Goal: Transaction & Acquisition: Purchase product/service

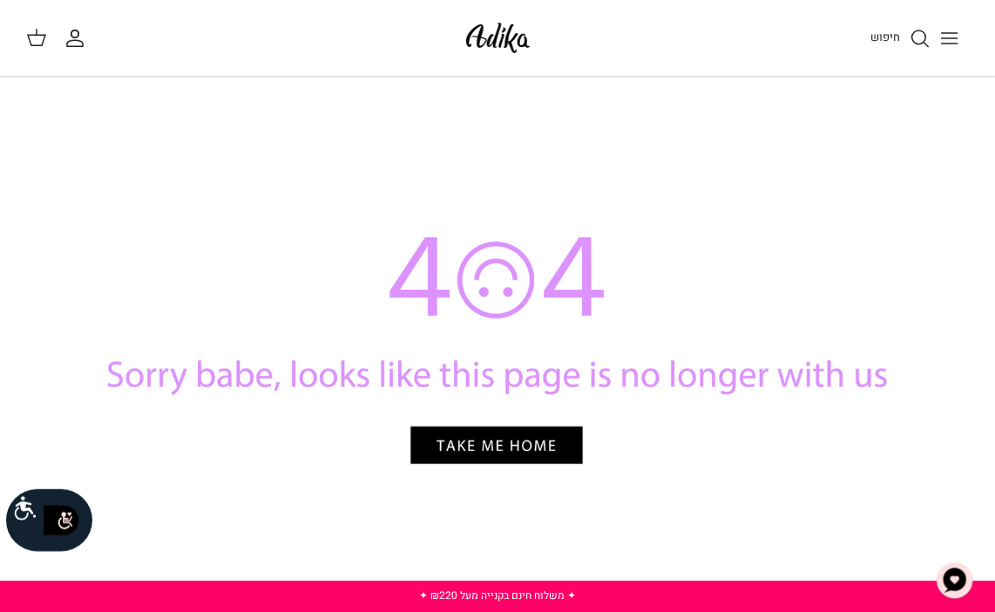
click at [475, 55] on img at bounding box center [498, 37] width 74 height 41
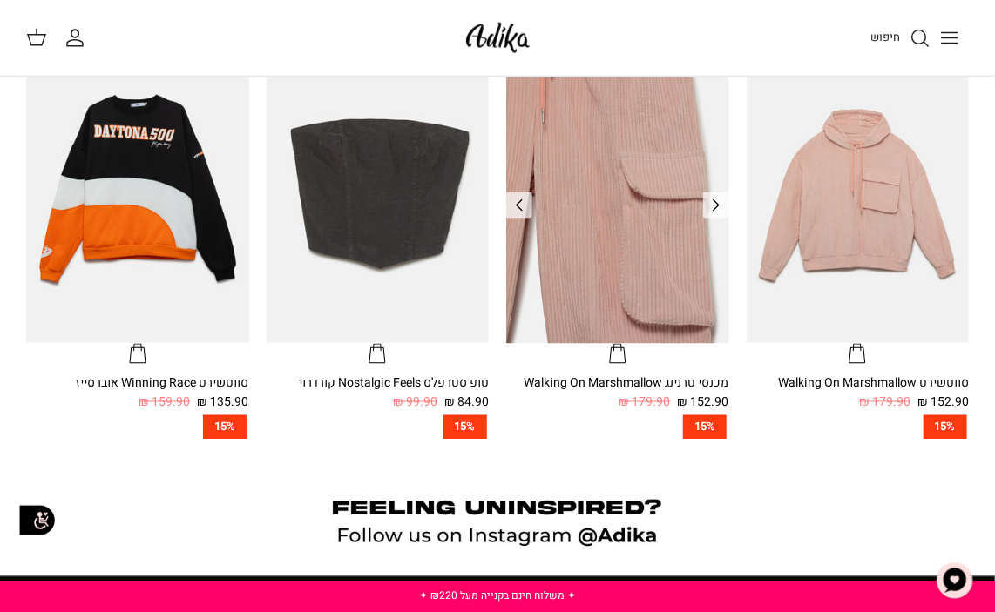
scroll to position [958, 0]
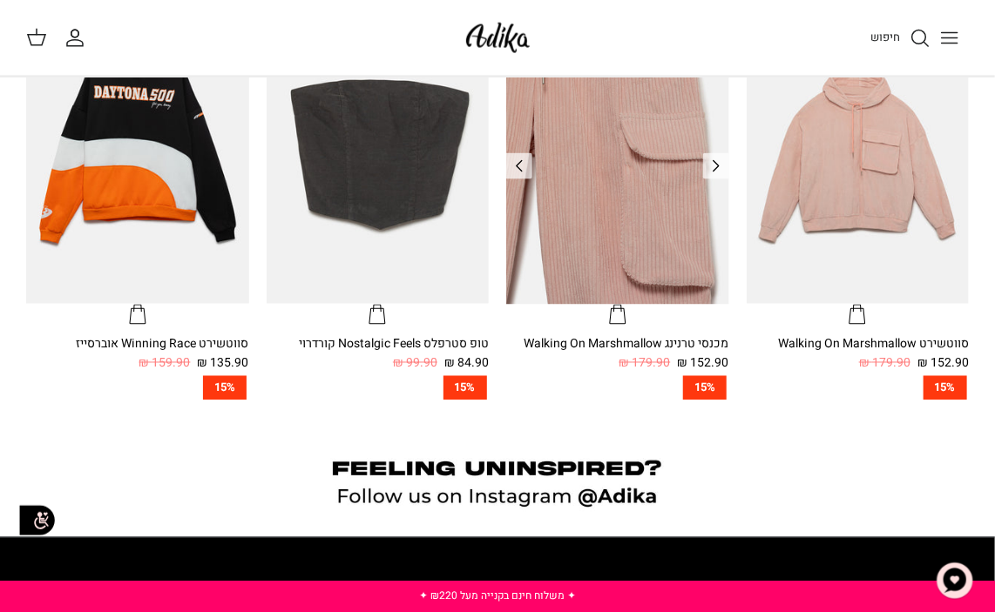
click at [612, 226] on img "מכנסי טרנינג Walking On Marshmallow" at bounding box center [617, 155] width 223 height 297
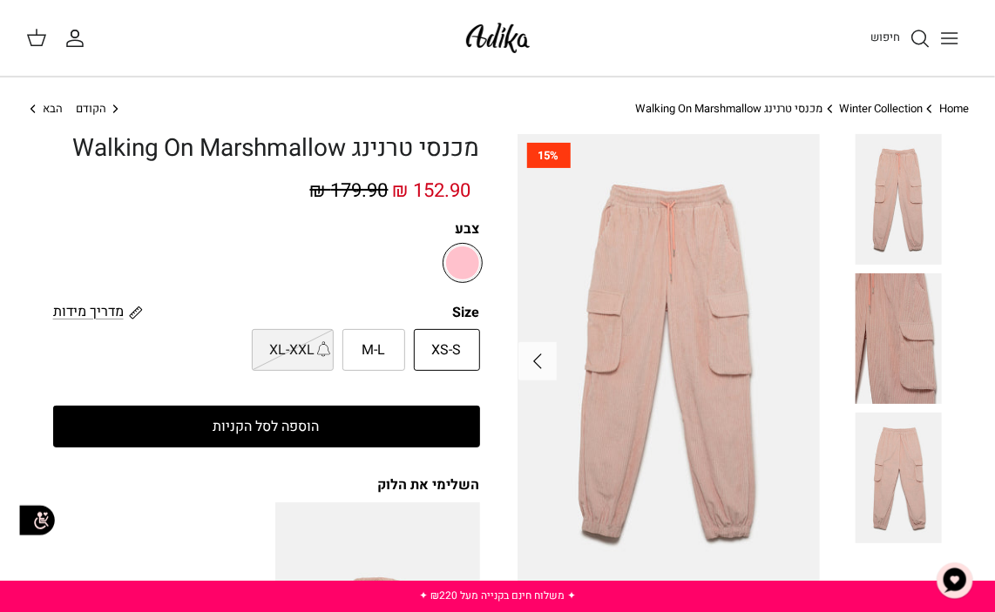
click at [292, 437] on button "הוספה לסל הקניות" at bounding box center [266, 427] width 427 height 42
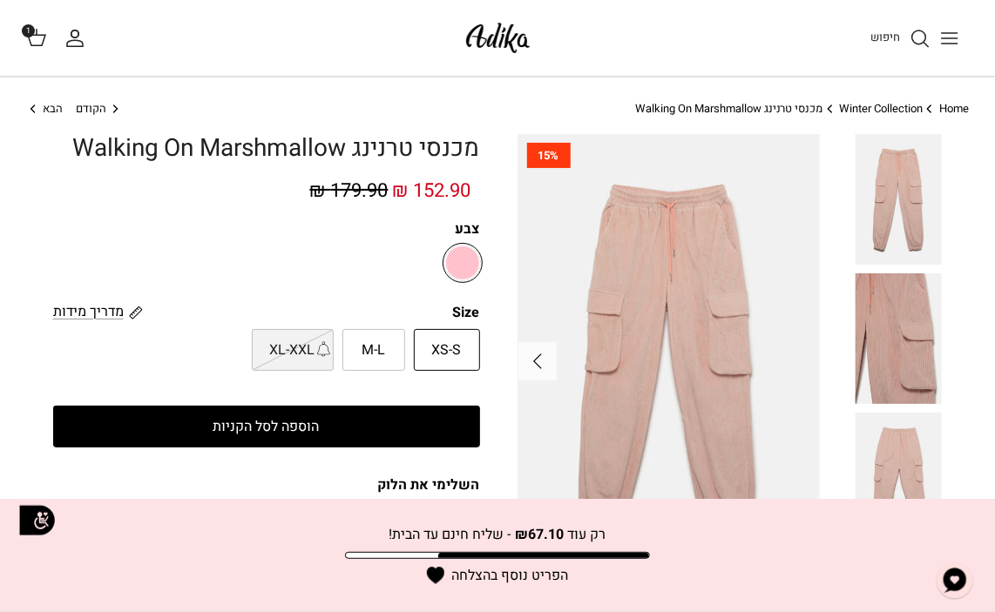
click at [37, 37] on icon at bounding box center [36, 37] width 21 height 21
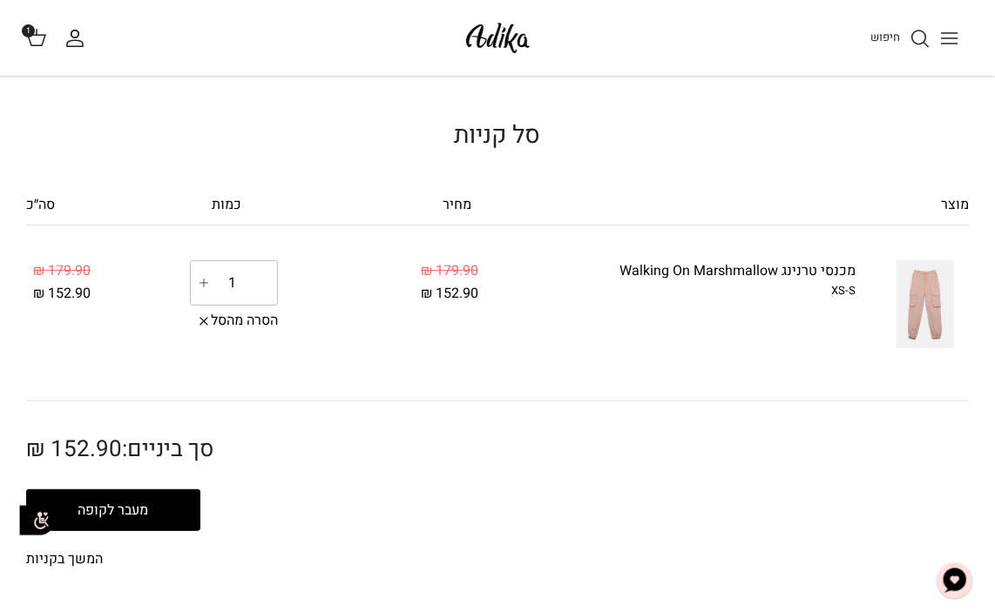
click at [496, 37] on img at bounding box center [498, 37] width 74 height 41
